Goal: Use online tool/utility: Utilize a website feature to perform a specific function

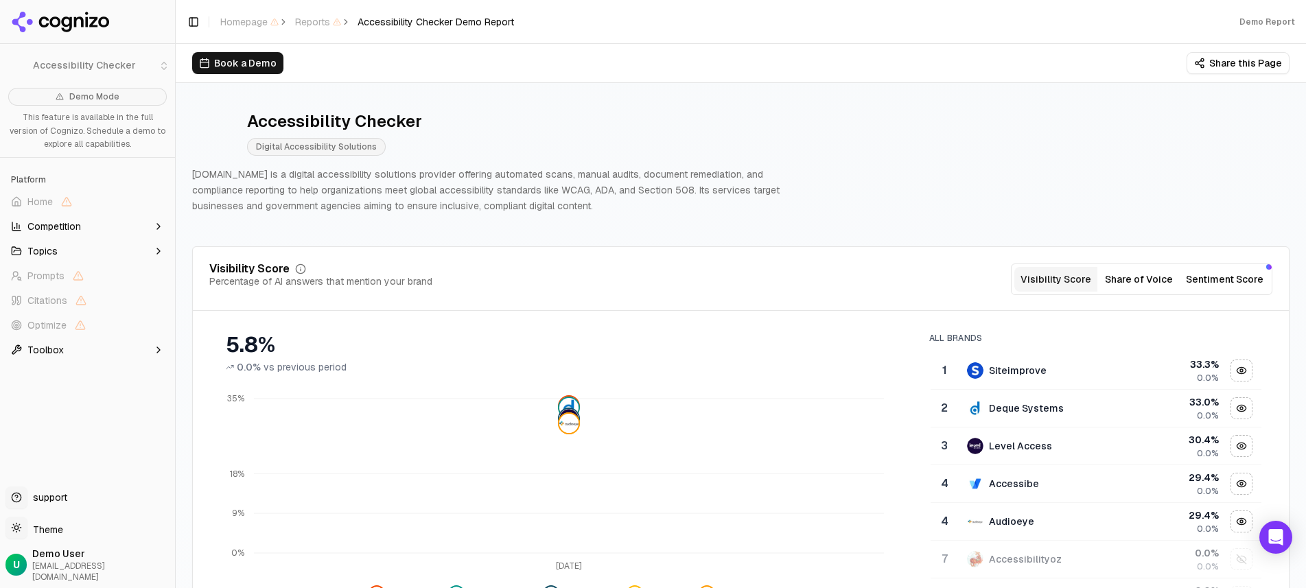
drag, startPoint x: 561, startPoint y: 217, endPoint x: 210, endPoint y: 170, distance: 353.8
click at [210, 170] on div "Accessibility Checker Digital Accessibility Solutions [DOMAIN_NAME] is a digita…" at bounding box center [740, 162] width 1097 height 125
click at [232, 183] on p "[DOMAIN_NAME] is a digital accessibility solutions provider offering automated …" at bounding box center [499, 190] width 615 height 47
drag, startPoint x: 191, startPoint y: 171, endPoint x: 573, endPoint y: 207, distance: 383.2
click at [572, 207] on p "[DOMAIN_NAME] is a digital accessibility solutions provider offering automated …" at bounding box center [499, 190] width 615 height 47
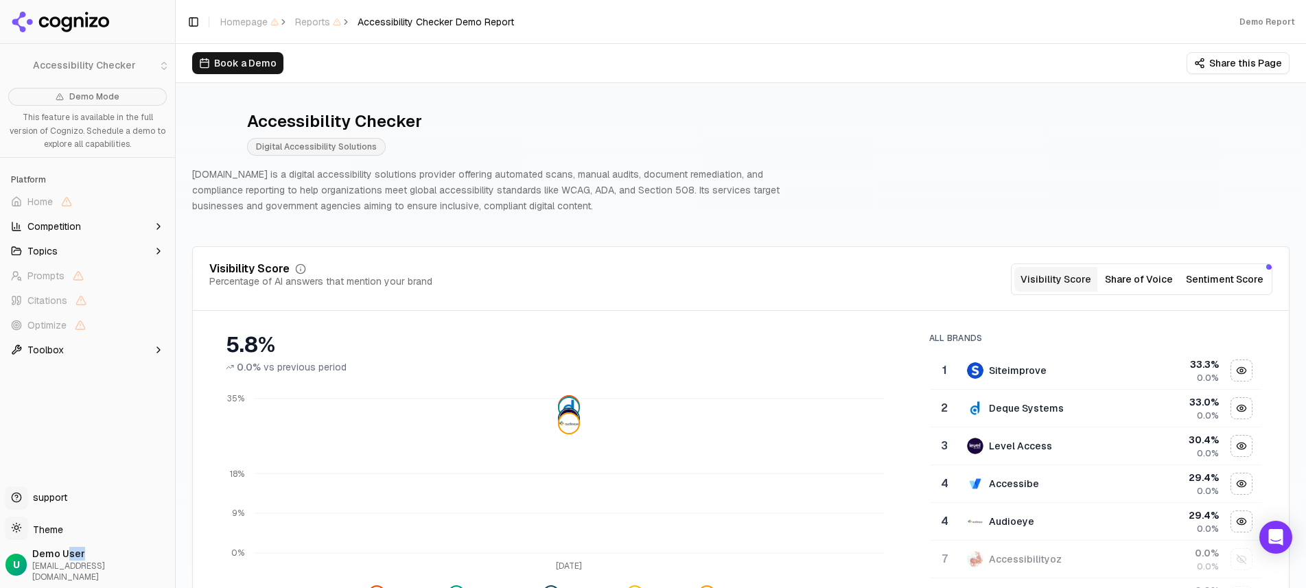
drag, startPoint x: 94, startPoint y: 568, endPoint x: 81, endPoint y: 572, distance: 13.7
click at [72, 561] on span "Demo User" at bounding box center [100, 554] width 137 height 14
click at [113, 579] on div "U Demo User [EMAIL_ADDRESS][DOMAIN_NAME]" at bounding box center [87, 565] width 164 height 36
drag, startPoint x: 113, startPoint y: 579, endPoint x: 16, endPoint y: 559, distance: 98.0
click at [16, 559] on div "U Demo User [EMAIL_ADDRESS][DOMAIN_NAME]" at bounding box center [87, 565] width 164 height 36
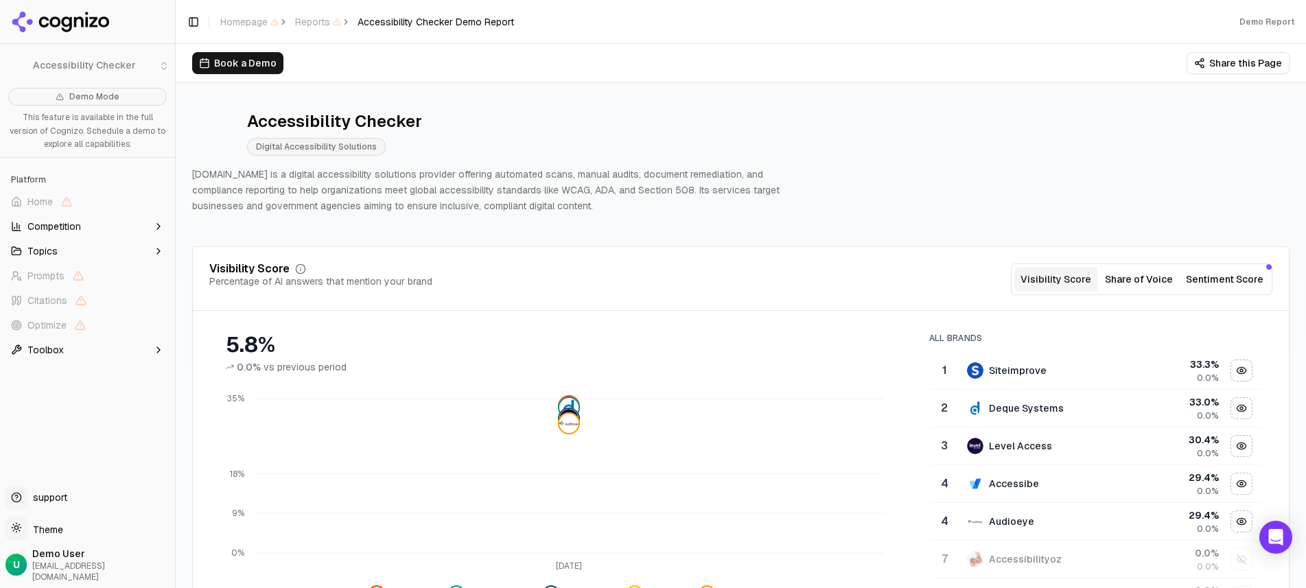
click at [83, 427] on div "Demo Mode This feature is available in the full version of Cognizo. Schedule a …" at bounding box center [87, 281] width 175 height 399
click at [1152, 278] on button "Share of Voice" at bounding box center [1138, 279] width 83 height 25
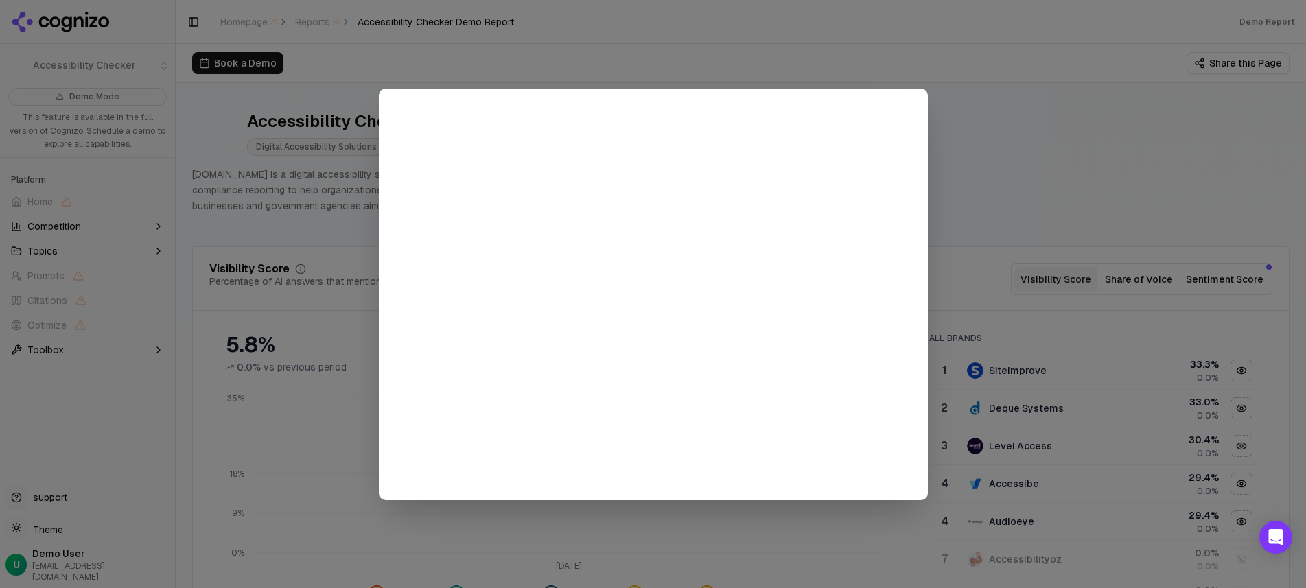
click at [1016, 154] on div at bounding box center [653, 294] width 1306 height 588
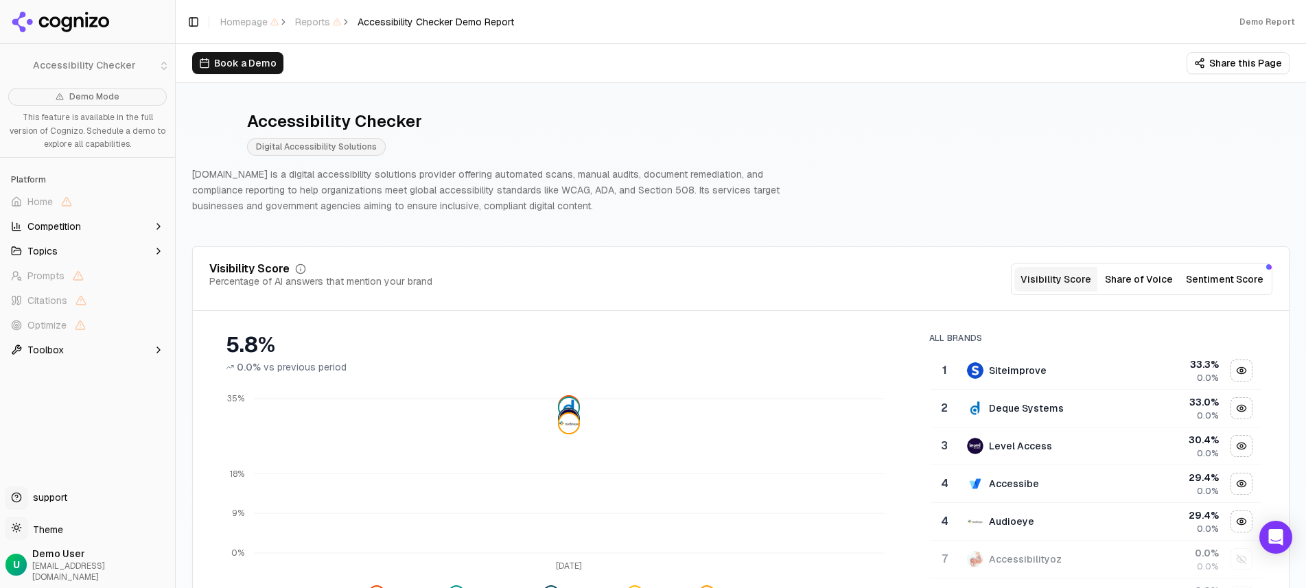
click at [1209, 277] on button "Sentiment Score" at bounding box center [1224, 279] width 89 height 25
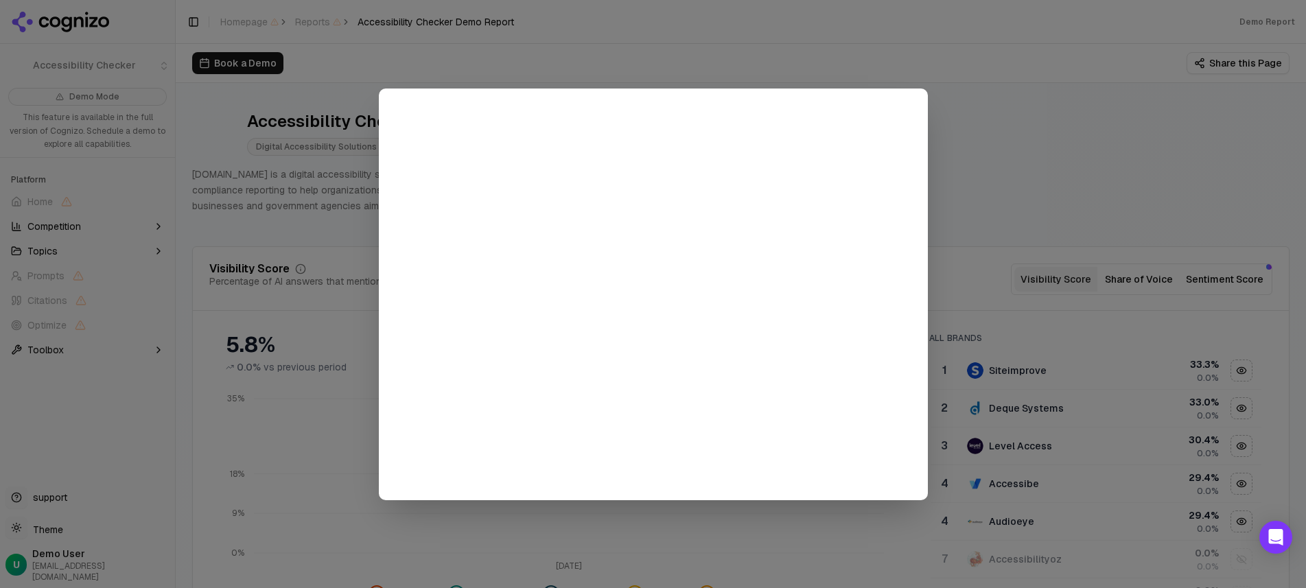
click at [990, 164] on div at bounding box center [653, 294] width 1306 height 588
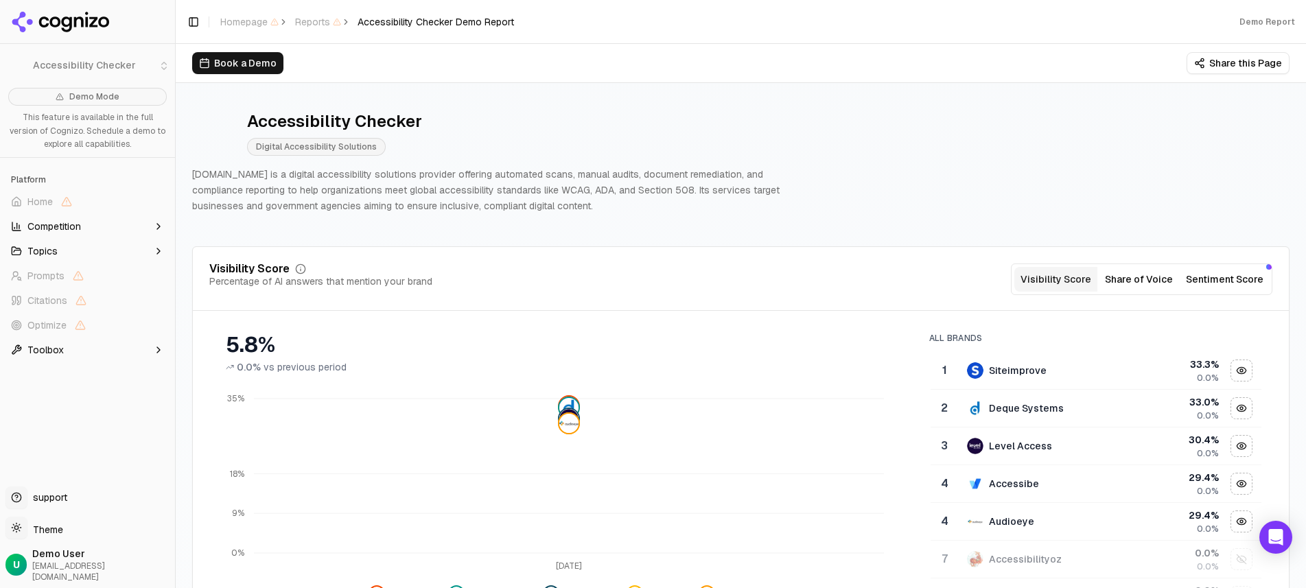
drag, startPoint x: 575, startPoint y: 196, endPoint x: 461, endPoint y: 185, distance: 114.5
click at [461, 185] on p "[DOMAIN_NAME] is a digital accessibility solutions provider offering automated …" at bounding box center [499, 190] width 615 height 47
click at [469, 182] on p "[DOMAIN_NAME] is a digital accessibility solutions provider offering automated …" at bounding box center [499, 190] width 615 height 47
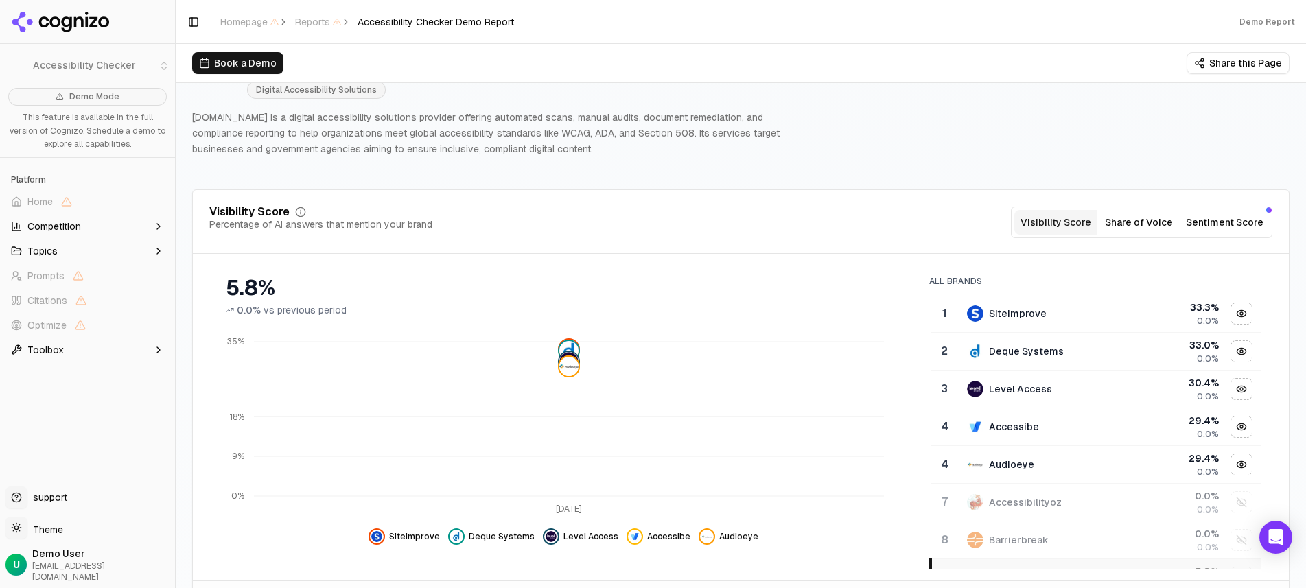
scroll to position [104, 0]
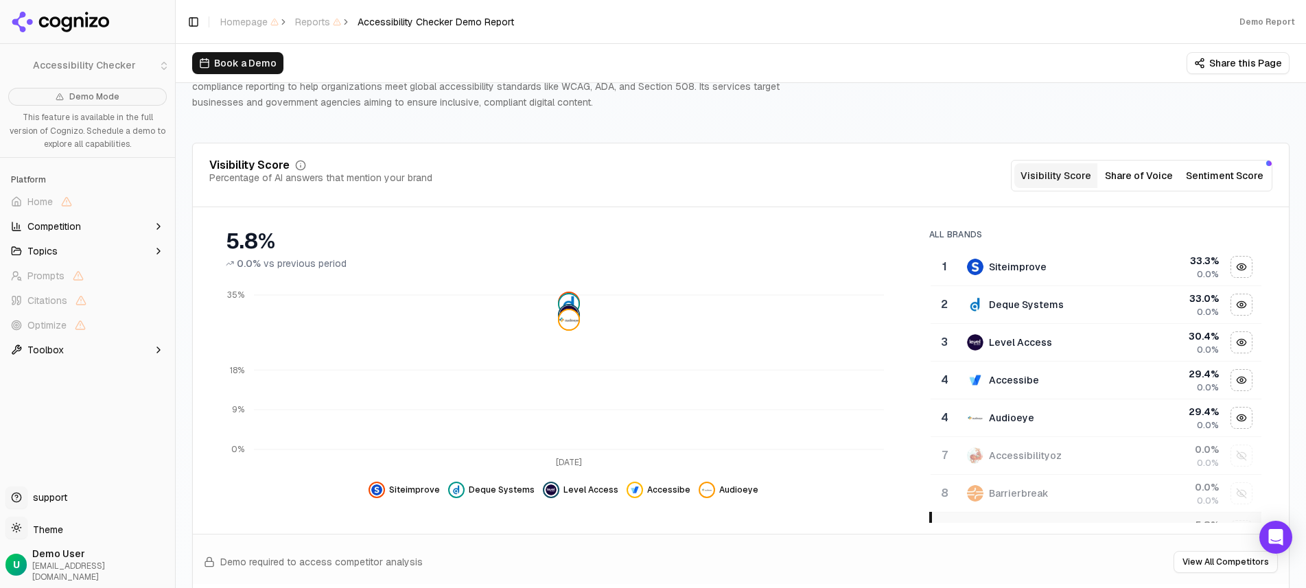
click at [1222, 179] on button "Sentiment Score" at bounding box center [1224, 175] width 89 height 25
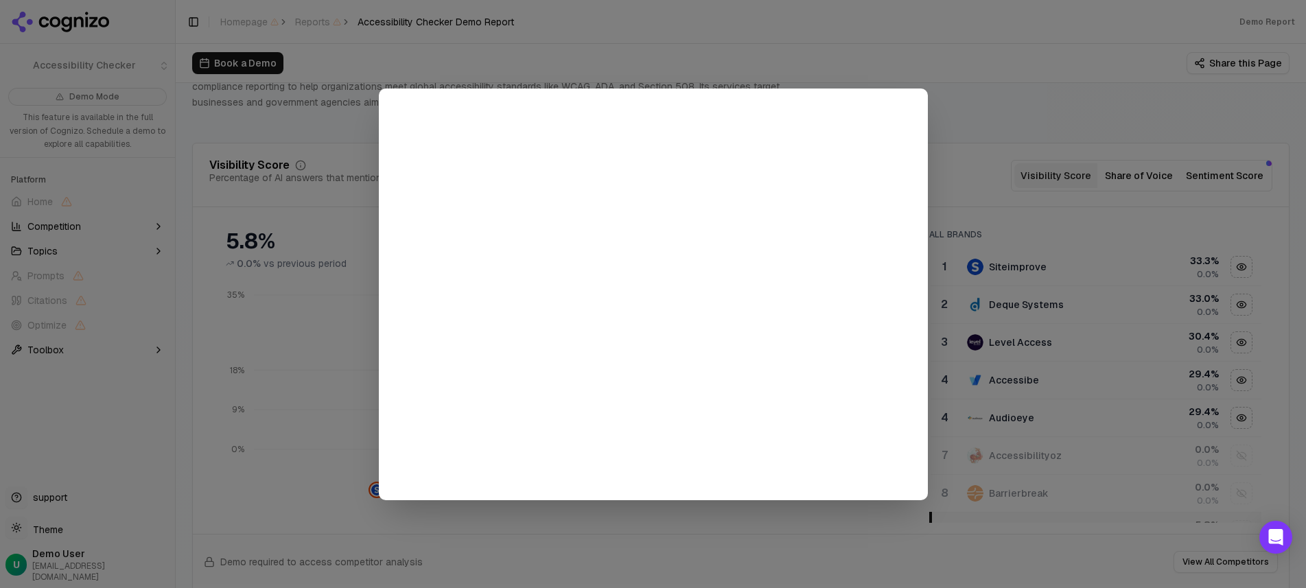
click at [1011, 135] on div at bounding box center [653, 294] width 1306 height 588
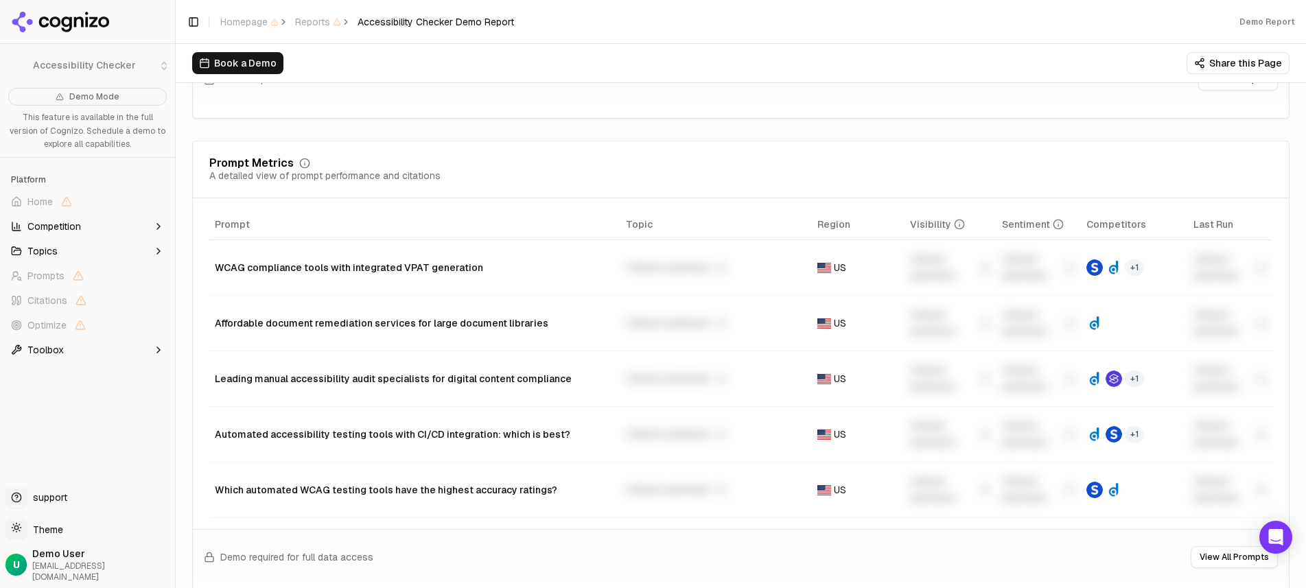
scroll to position [1025, 0]
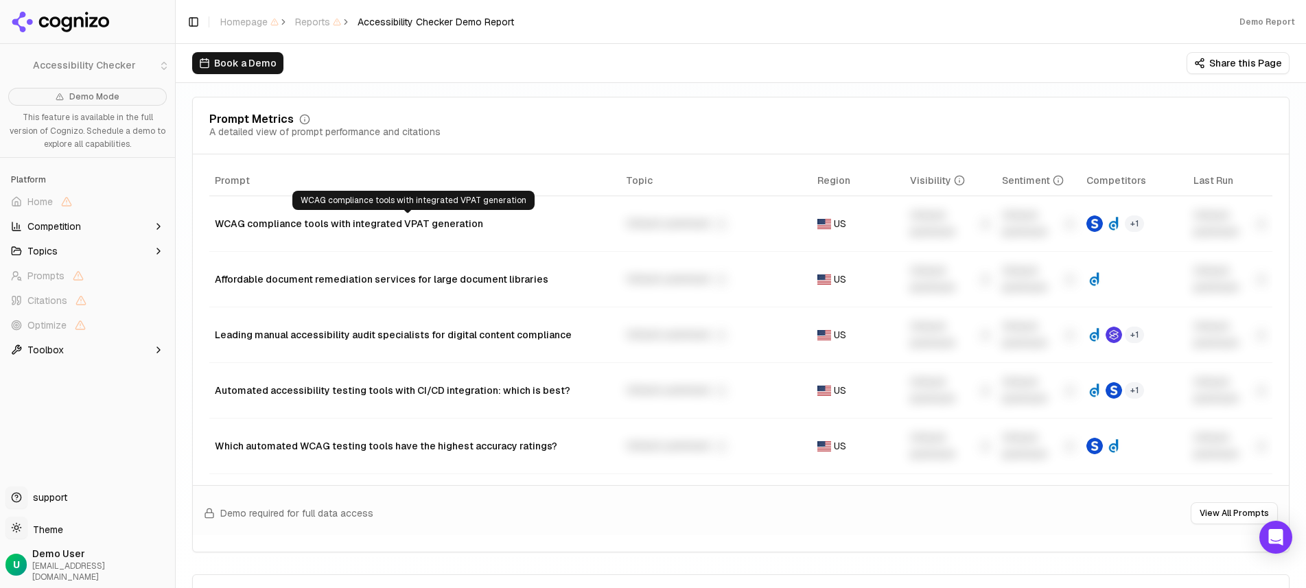
click at [364, 221] on div "WCAG compliance tools with integrated VPAT generation" at bounding box center [415, 224] width 400 height 14
click at [394, 226] on div "WCAG compliance tools with integrated VPAT generation" at bounding box center [415, 224] width 400 height 14
click at [914, 222] on div "Unlock premium" at bounding box center [950, 223] width 81 height 33
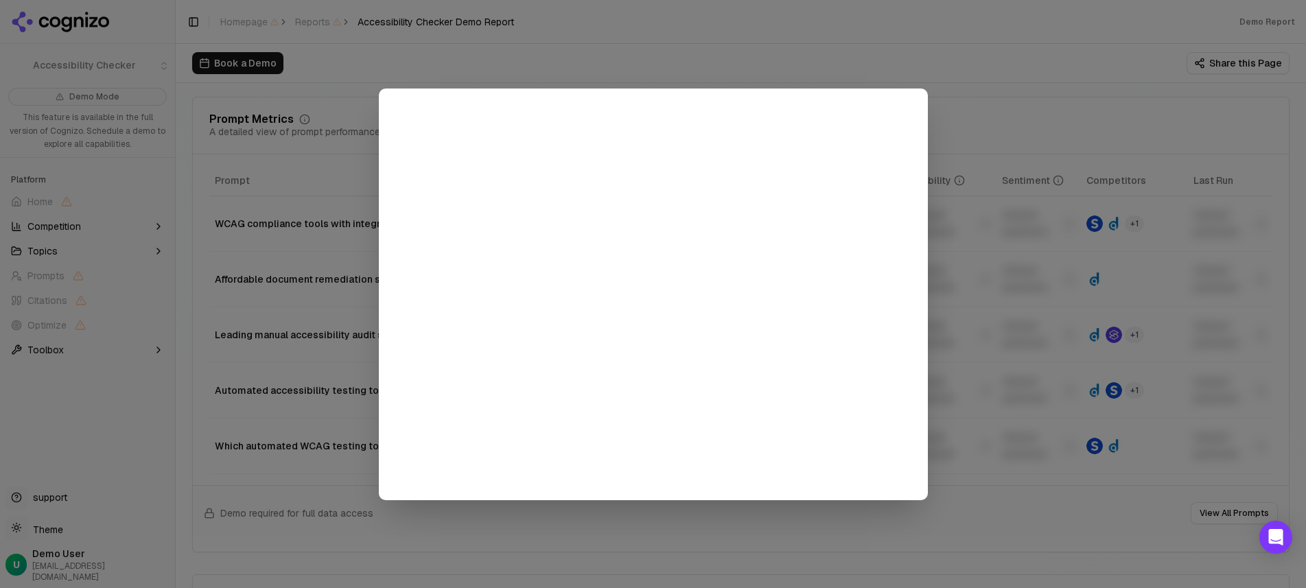
click at [996, 104] on div at bounding box center [653, 294] width 1306 height 588
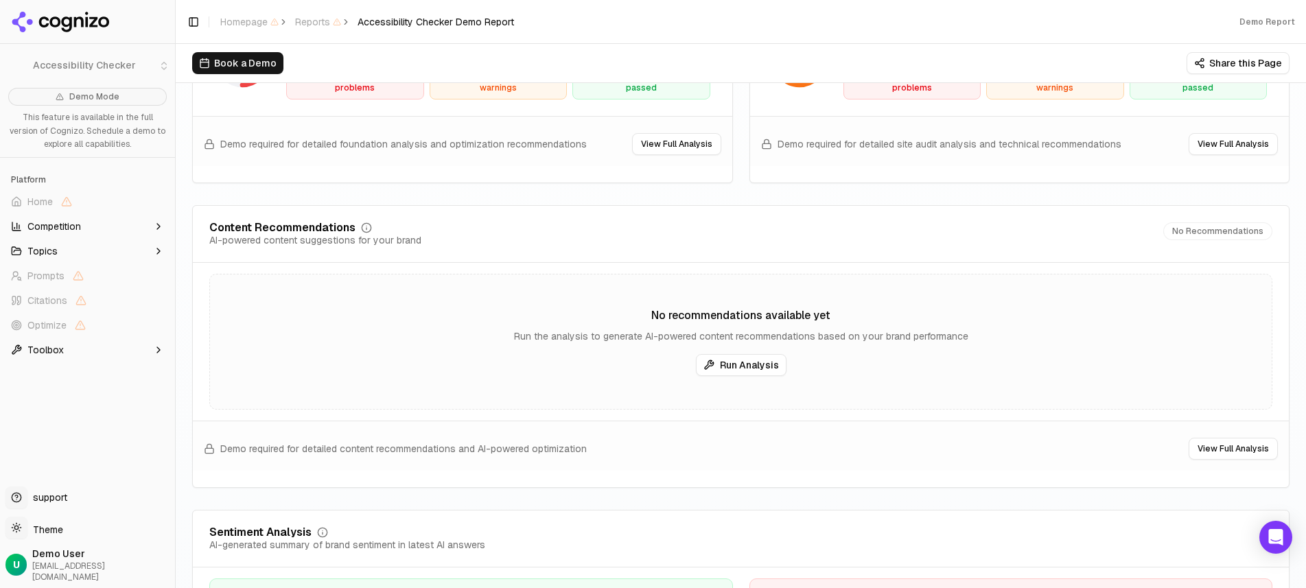
scroll to position [2123, 0]
click at [756, 364] on button "Run Analysis" at bounding box center [741, 363] width 91 height 22
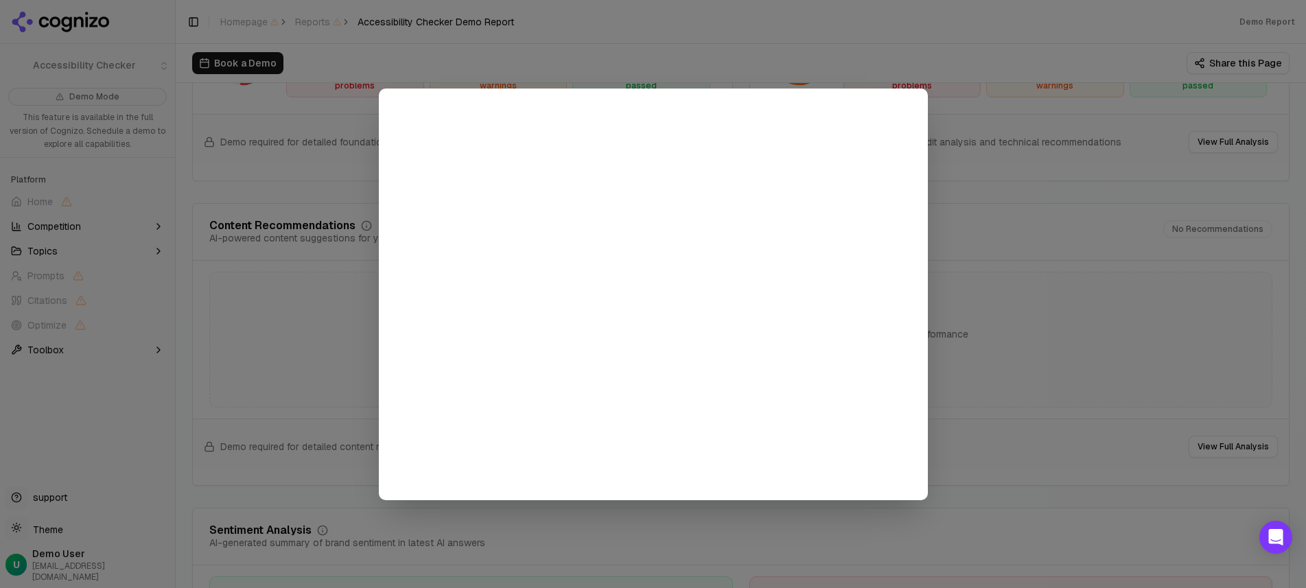
click at [945, 208] on div at bounding box center [653, 294] width 1306 height 588
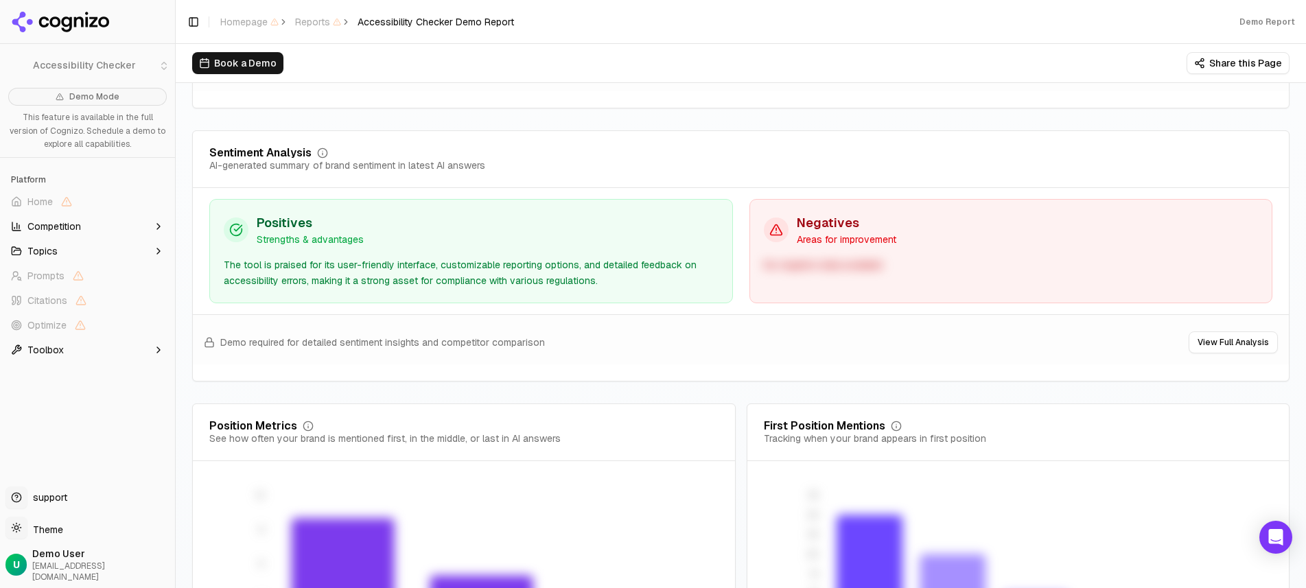
scroll to position [2505, 0]
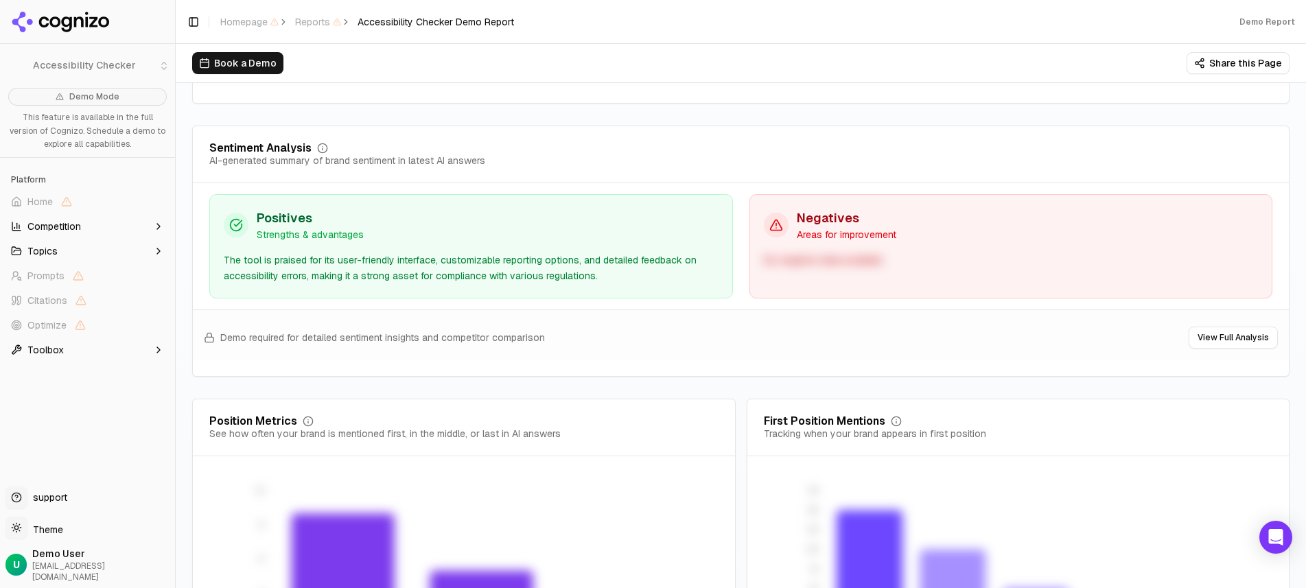
click at [793, 254] on div "No negative data available" at bounding box center [1011, 261] width 495 height 16
click at [891, 236] on div "Negatives Areas for improvement" at bounding box center [1011, 225] width 495 height 33
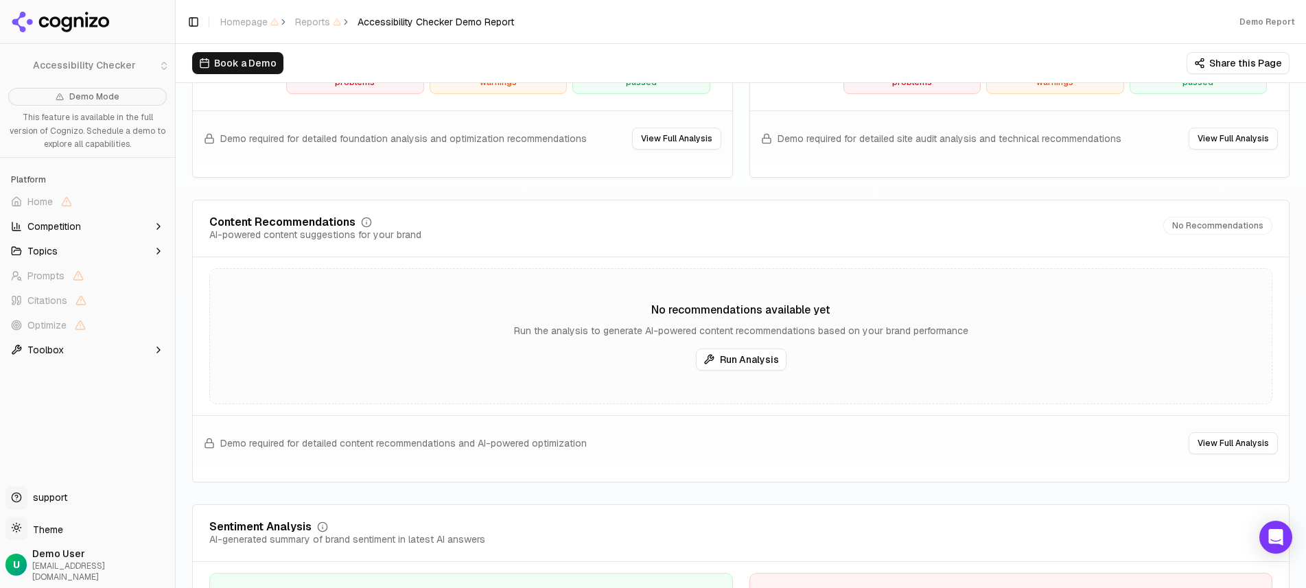
scroll to position [2691, 0]
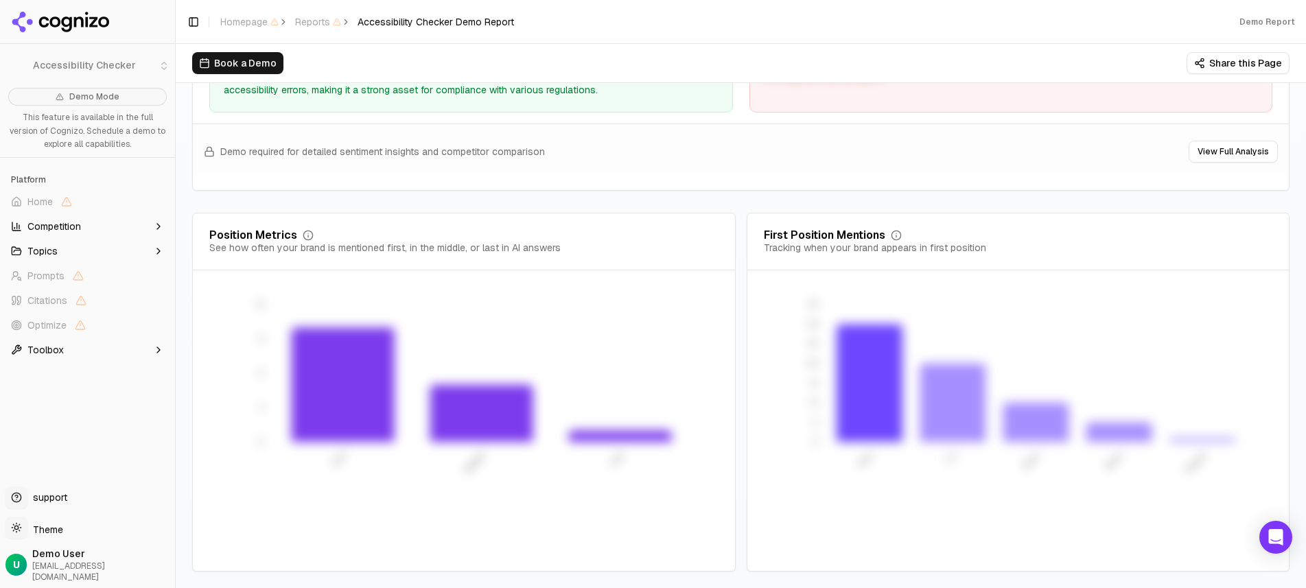
click at [158, 224] on icon "button" at bounding box center [158, 226] width 3 height 5
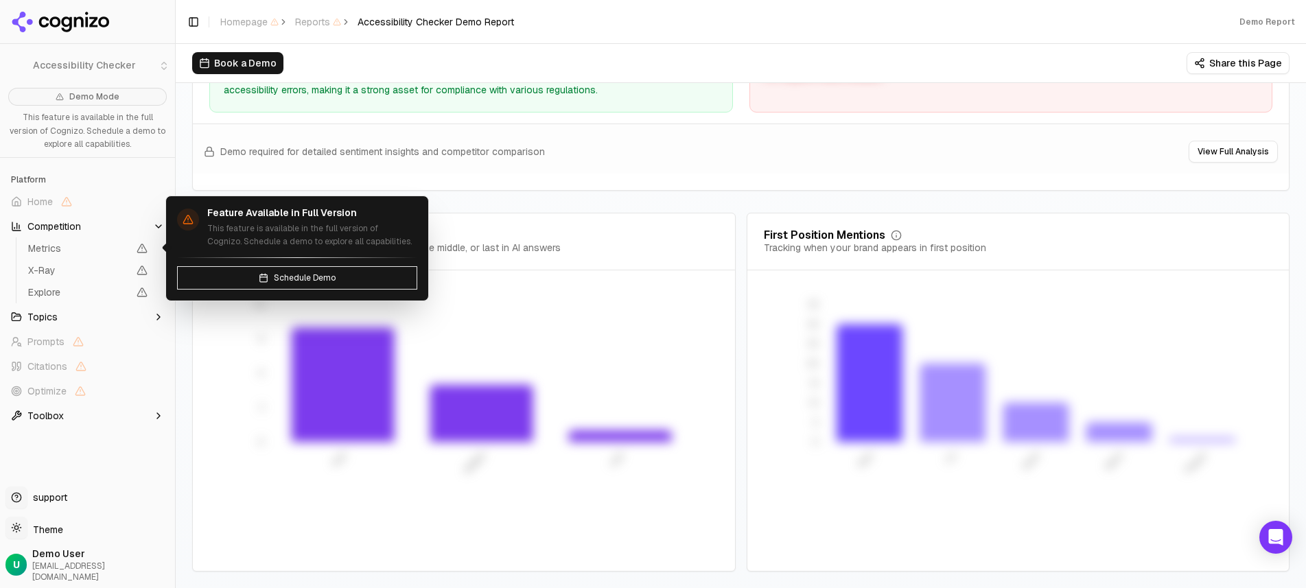
click at [79, 253] on span "Metrics" at bounding box center [78, 249] width 100 height 14
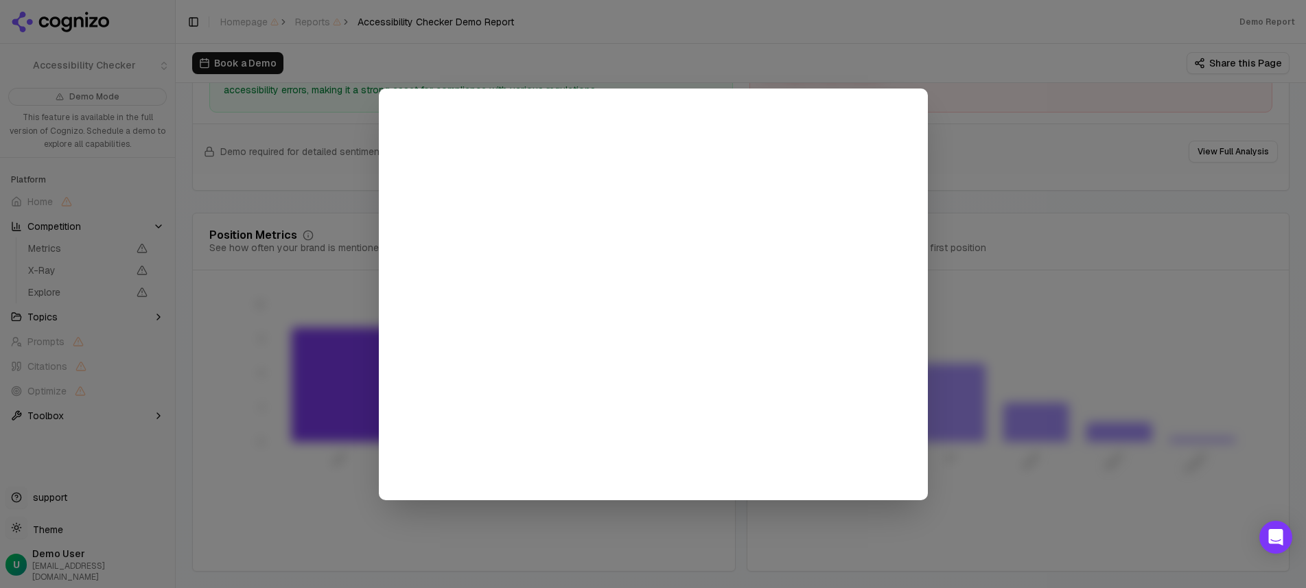
click at [279, 210] on div at bounding box center [653, 294] width 1306 height 588
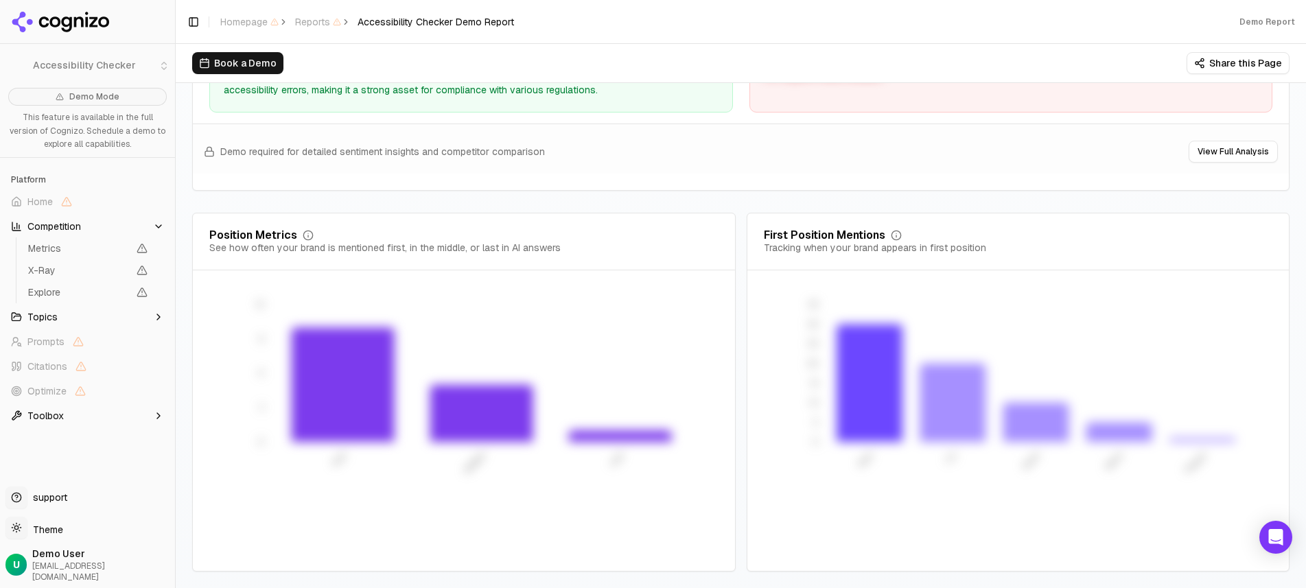
click at [150, 224] on button "Competition" at bounding box center [87, 226] width 164 height 22
click at [149, 253] on button "Topics" at bounding box center [87, 251] width 164 height 22
click at [149, 252] on button "Topics" at bounding box center [87, 251] width 164 height 22
click at [137, 344] on button "Toolbox" at bounding box center [87, 350] width 164 height 22
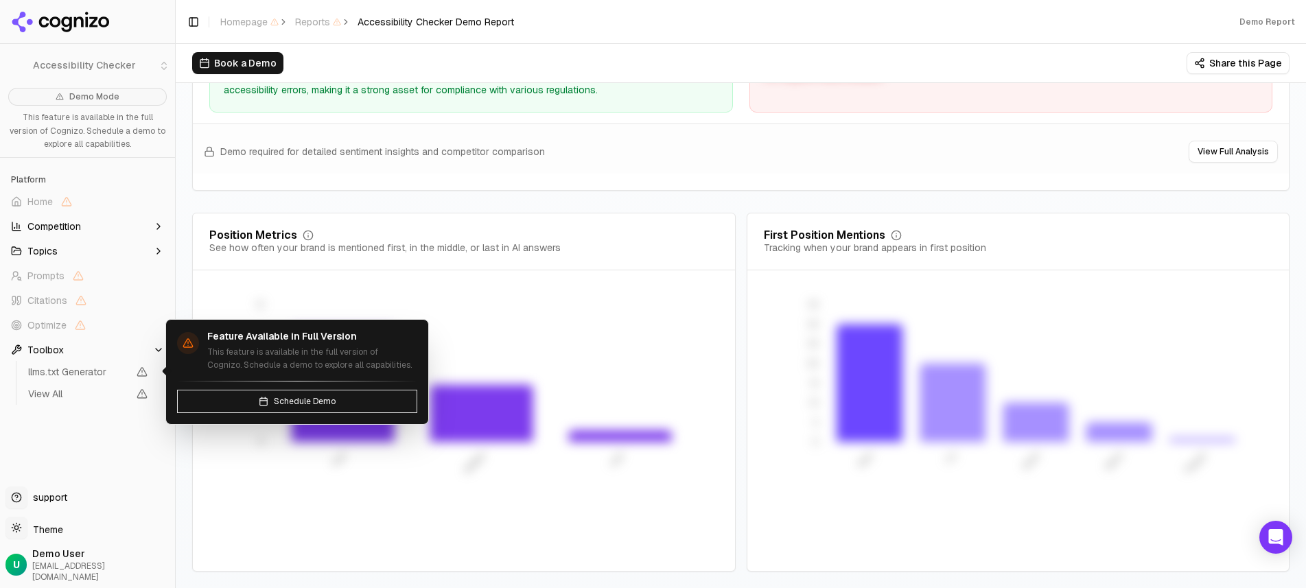
click at [107, 374] on span "llms.txt Generator" at bounding box center [78, 372] width 100 height 14
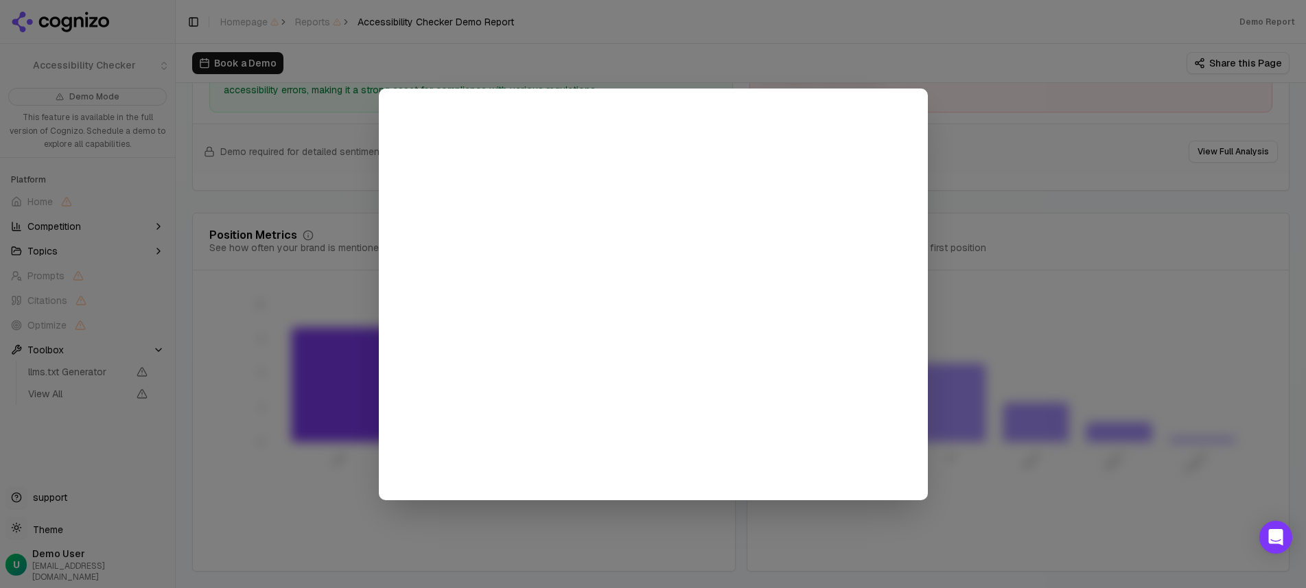
click at [89, 389] on div at bounding box center [653, 294] width 1306 height 588
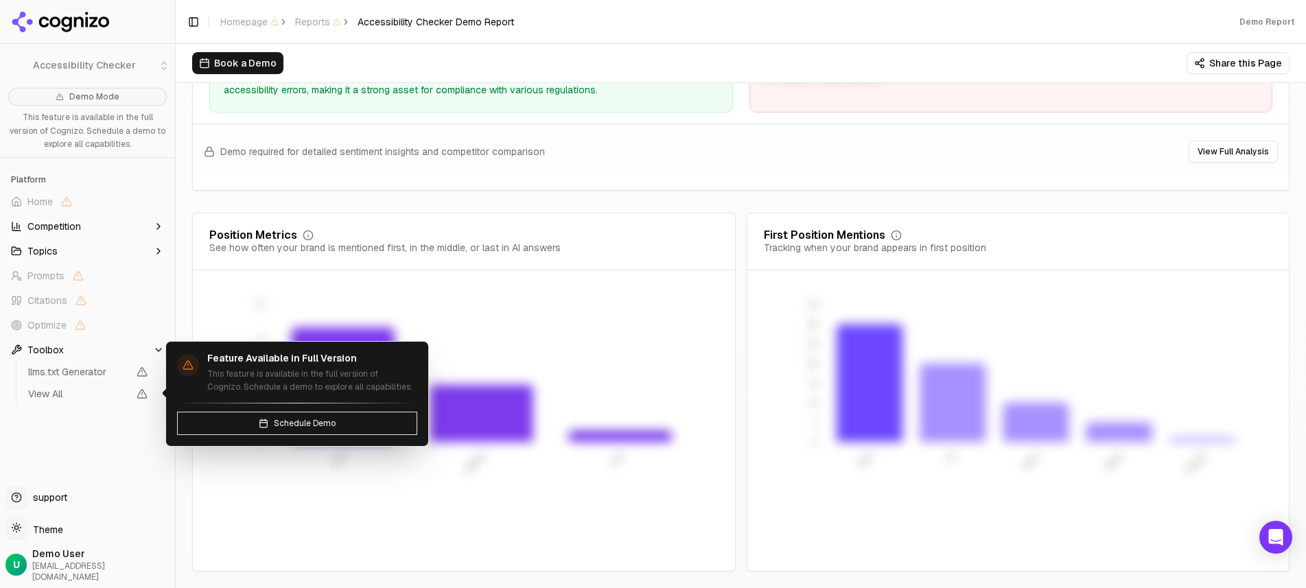
click at [73, 393] on span "View All" at bounding box center [78, 394] width 100 height 14
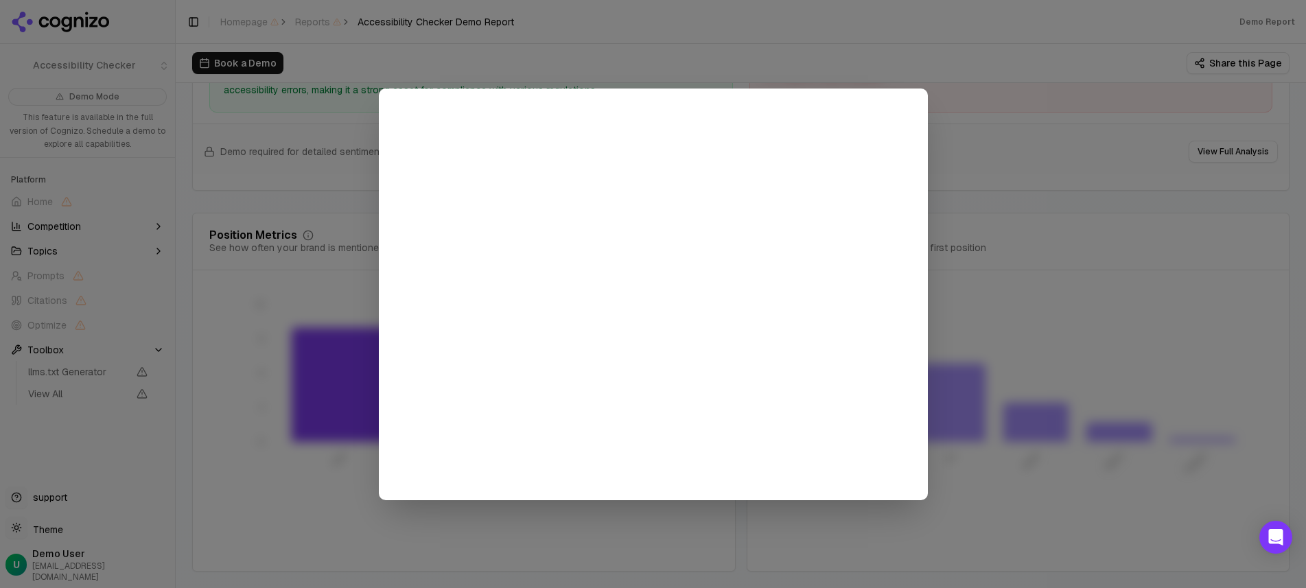
click at [73, 393] on div at bounding box center [653, 294] width 1306 height 588
